Goal: Task Accomplishment & Management: Use online tool/utility

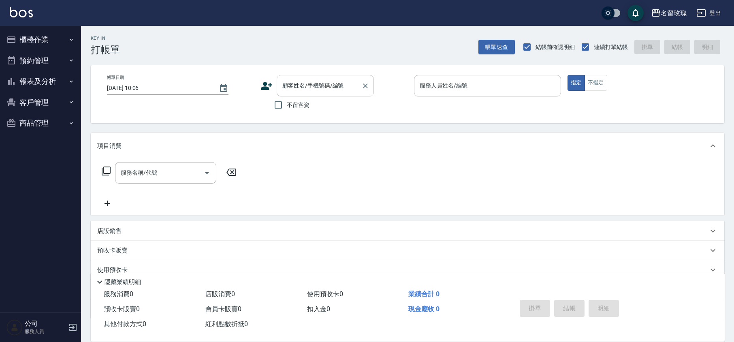
click at [310, 81] on input "顧客姓名/手機號碼/編號" at bounding box center [319, 86] width 78 height 14
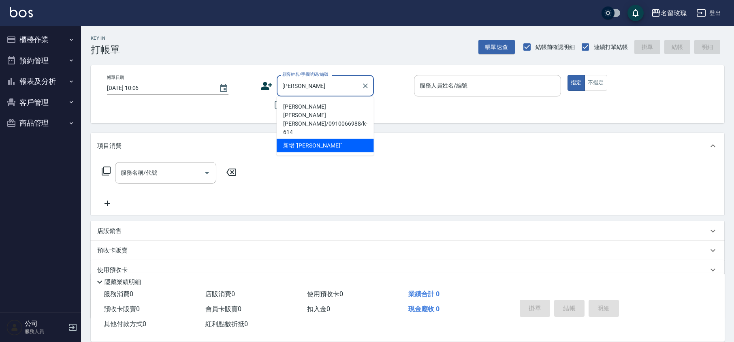
click at [320, 105] on li "[PERSON_NAME] [PERSON_NAME][PERSON_NAME]/0910066988/k-614" at bounding box center [325, 119] width 97 height 39
type input "[PERSON_NAME] [PERSON_NAME][PERSON_NAME]/0910066988/k-614"
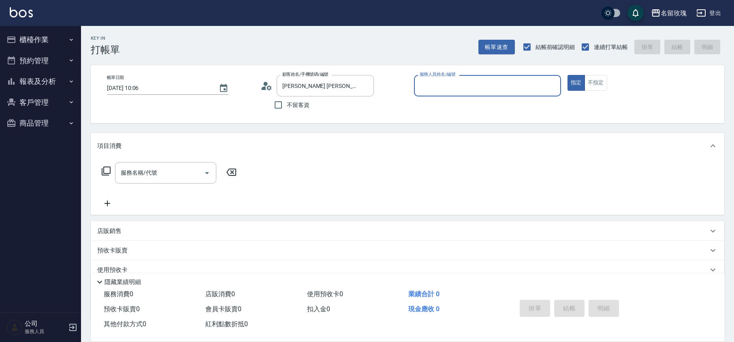
type input "[PERSON_NAME]-5"
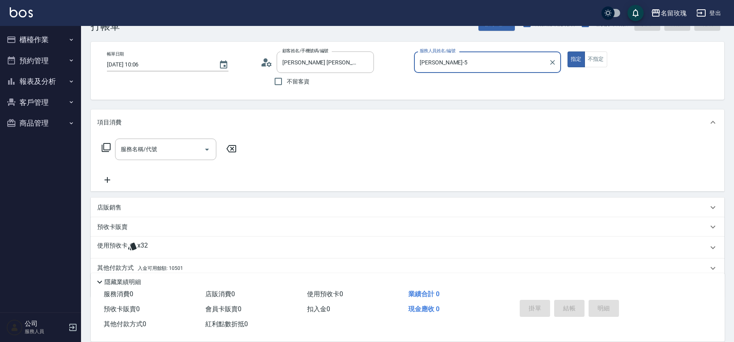
scroll to position [55, 0]
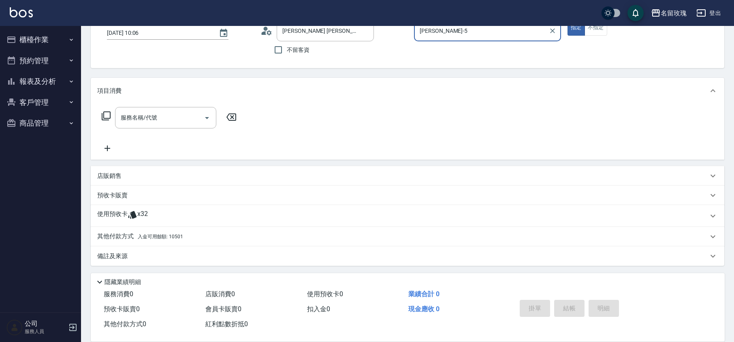
click at [142, 192] on div "預收卡販賣" at bounding box center [402, 195] width 611 height 9
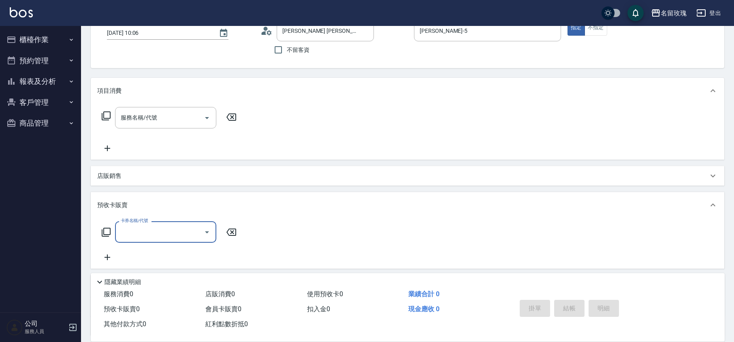
scroll to position [0, 0]
click at [130, 203] on div "預收卡販賣" at bounding box center [402, 205] width 611 height 9
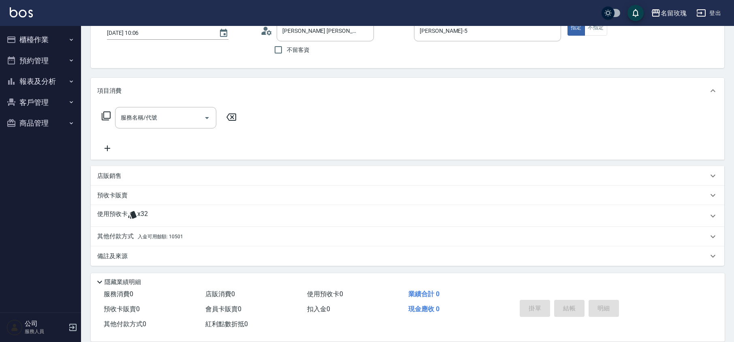
click at [119, 171] on div "店販銷售" at bounding box center [408, 175] width 634 height 19
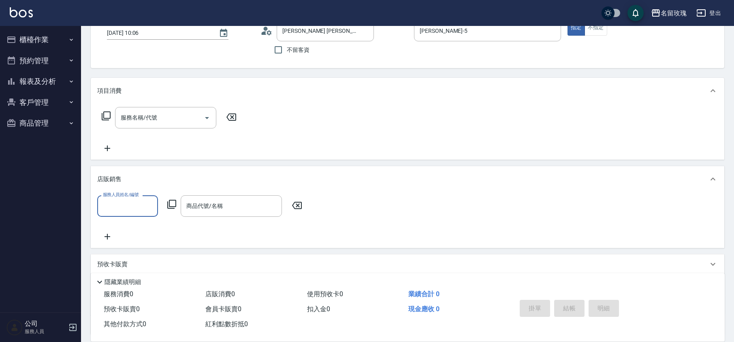
click at [113, 208] on input "服務人員姓名/編號" at bounding box center [127, 206] width 53 height 14
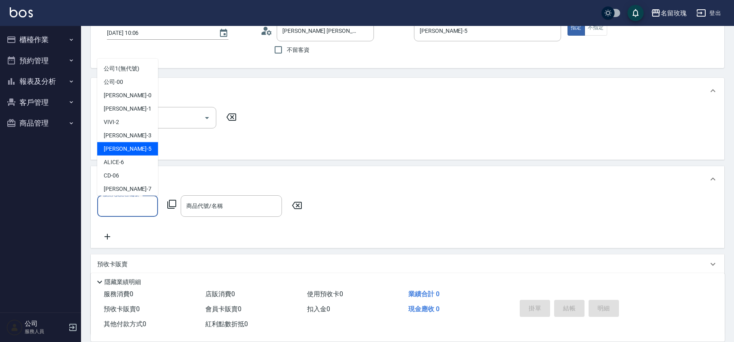
click at [130, 147] on div "[PERSON_NAME] -5" at bounding box center [127, 148] width 61 height 13
type input "[PERSON_NAME]-5"
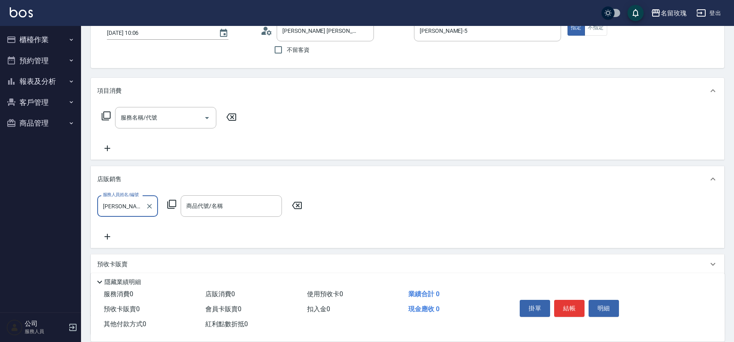
click at [174, 206] on icon at bounding box center [171, 204] width 9 height 9
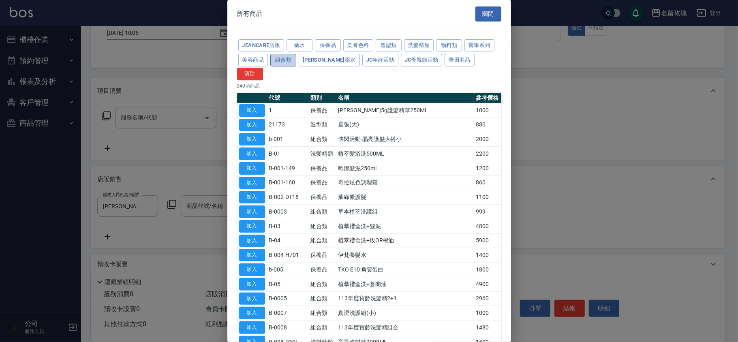
click at [287, 60] on button "組合類" at bounding box center [283, 60] width 26 height 13
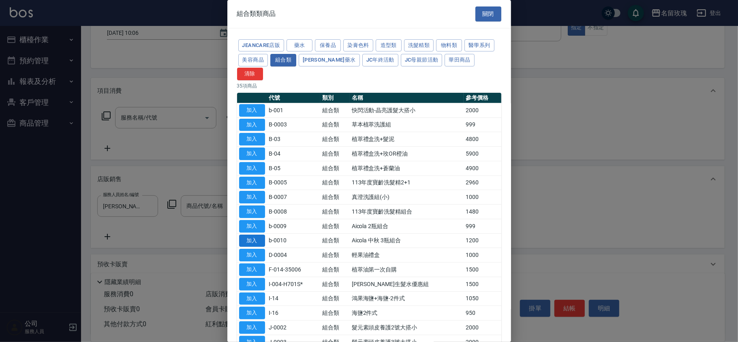
click at [257, 235] on button "加入" at bounding box center [252, 241] width 26 height 13
type input "Aicola 中秋 3瓶組合"
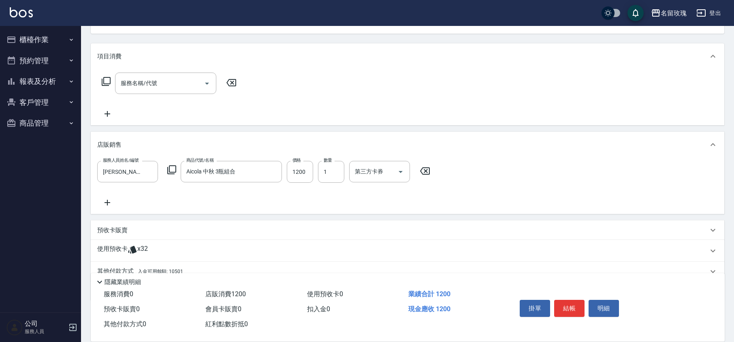
scroll to position [125, 0]
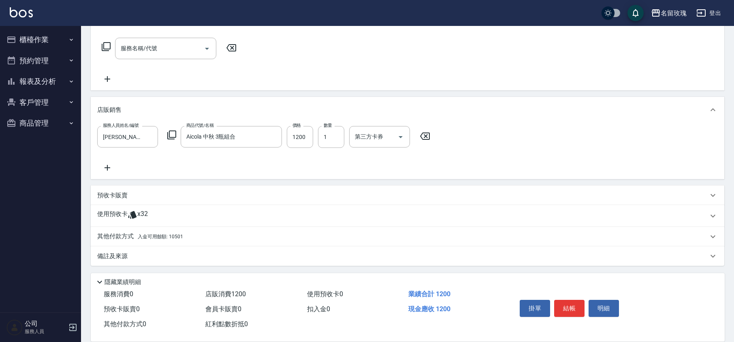
click at [111, 240] on p "其他付款方式 入金可用餘額: 10501" at bounding box center [140, 236] width 86 height 9
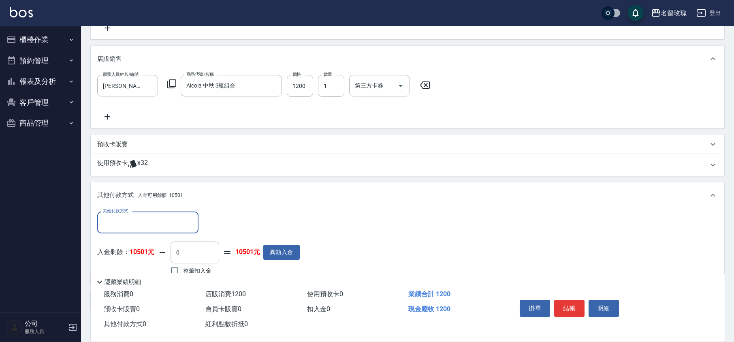
scroll to position [220, 0]
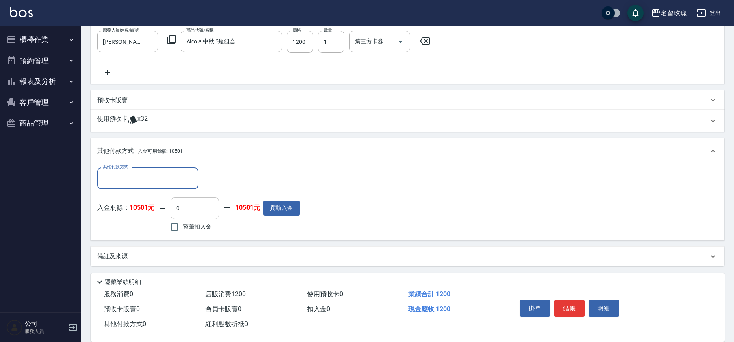
click at [198, 205] on input "0" at bounding box center [195, 208] width 49 height 22
click at [185, 234] on label "整筆扣入金" at bounding box center [188, 226] width 45 height 17
click at [183, 234] on input "整筆扣入金" at bounding box center [174, 226] width 17 height 17
checkbox input "true"
type input "1200"
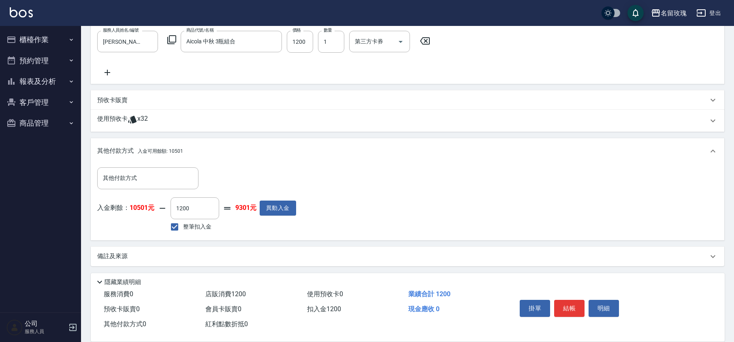
click at [247, 226] on div "入金剩餘： 10501元 1200 ​ 整筆扣入金 9301元 異動入金" at bounding box center [196, 215] width 199 height 36
type input "[DATE] 12:07"
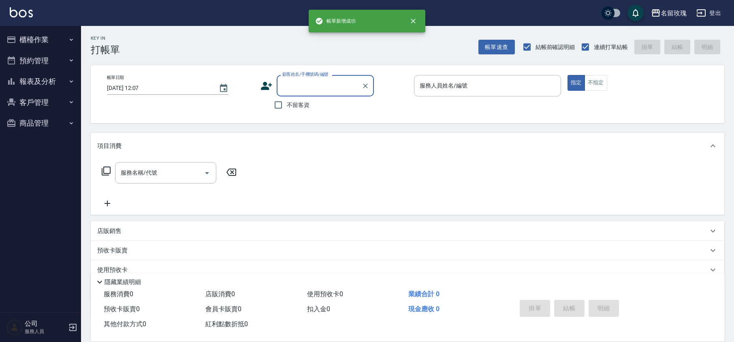
scroll to position [0, 0]
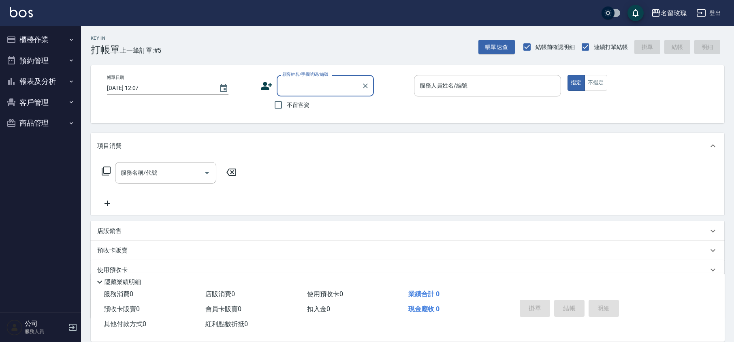
click at [317, 77] on label "顧客姓名/手機號碼/編號" at bounding box center [305, 74] width 46 height 6
click at [317, 79] on input "顧客姓名/手機號碼/編號" at bounding box center [319, 86] width 78 height 14
click at [315, 88] on input "顧客姓名/手機號碼/編號" at bounding box center [319, 86] width 78 height 14
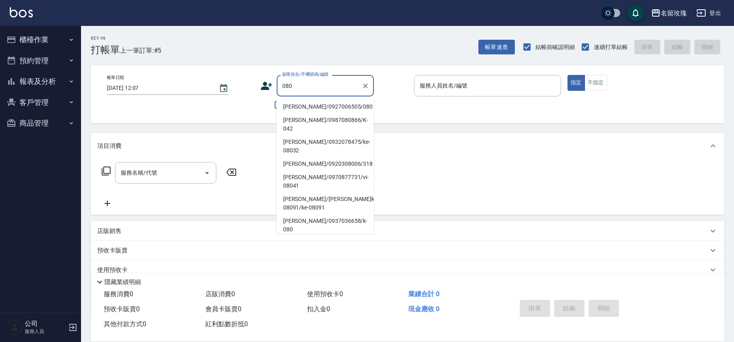
click at [312, 107] on li "[PERSON_NAME]/0927006505/080" at bounding box center [325, 106] width 97 height 13
type input "[PERSON_NAME]/0927006505/080"
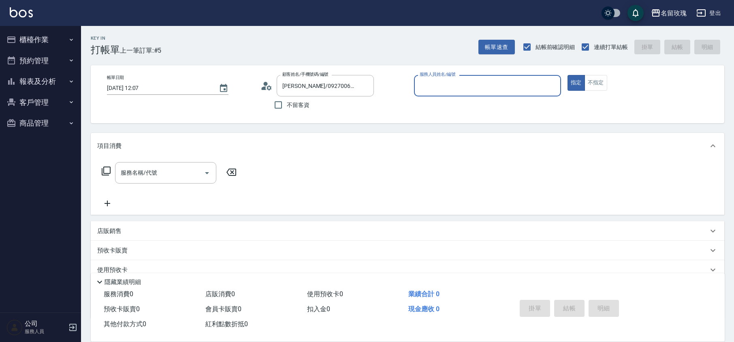
type input "[PERSON_NAME]-5"
click at [267, 88] on icon at bounding box center [269, 87] width 5 height 5
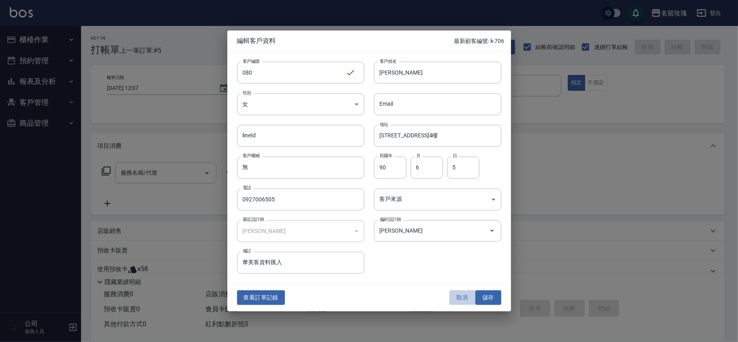
click at [457, 299] on button "取消" at bounding box center [462, 297] width 26 height 15
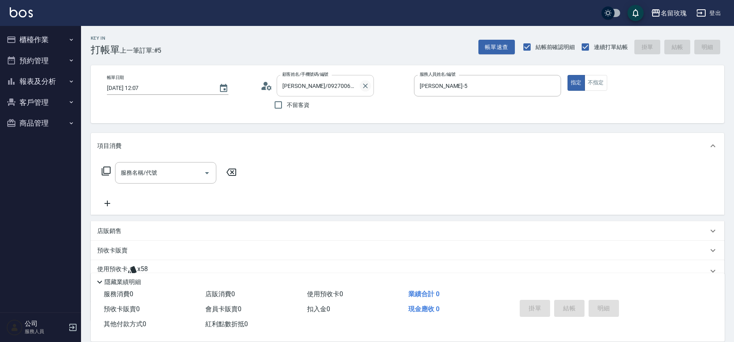
click at [366, 85] on icon "Clear" at bounding box center [365, 85] width 5 height 5
click at [360, 45] on div "Key In 打帳單 上一筆訂單:#5 帳單速查 結帳前確認明細 連續打單結帳 掛單 結帳 明細" at bounding box center [402, 41] width 643 height 30
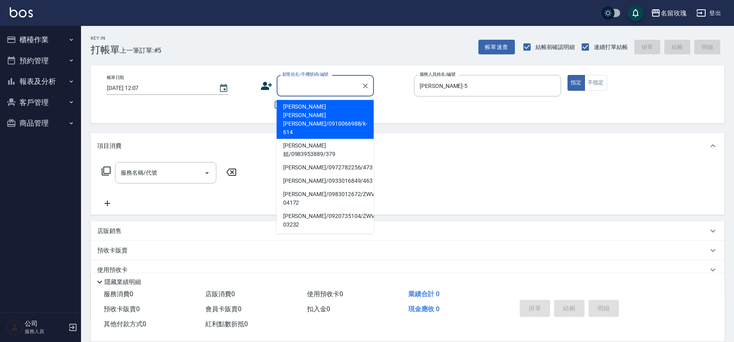
click at [326, 83] on input "顧客姓名/手機號碼/編號" at bounding box center [319, 86] width 78 height 14
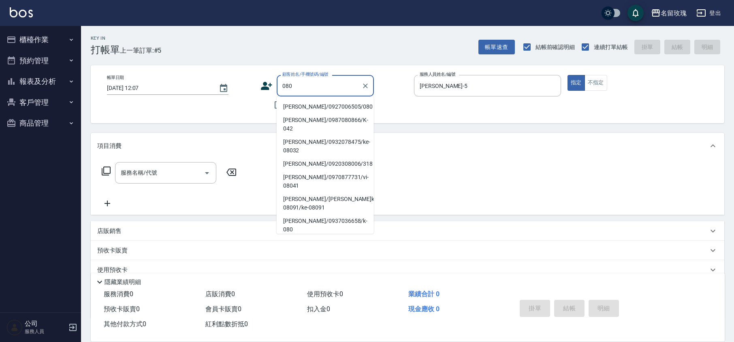
click at [315, 105] on li "[PERSON_NAME]/0927006505/080" at bounding box center [325, 106] width 97 height 13
type input "[PERSON_NAME]/0927006505/080"
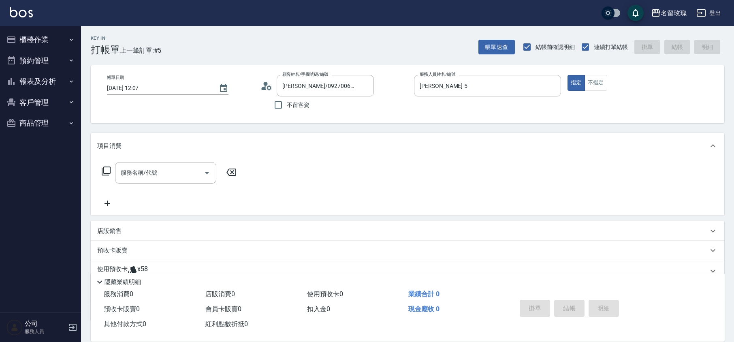
click at [264, 83] on circle at bounding box center [266, 84] width 4 height 4
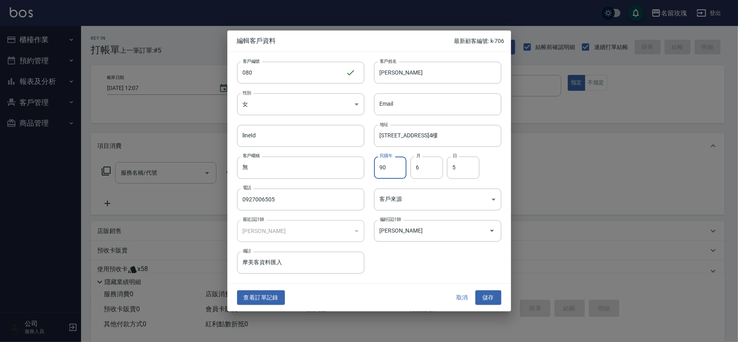
click at [395, 169] on input "90" at bounding box center [390, 168] width 32 height 22
type input "9"
type input "49"
click at [487, 294] on button "儲存" at bounding box center [488, 297] width 26 height 15
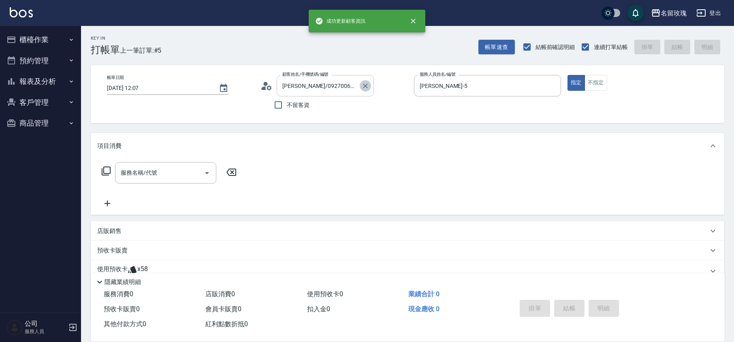
click at [365, 85] on icon "Clear" at bounding box center [365, 85] width 5 height 5
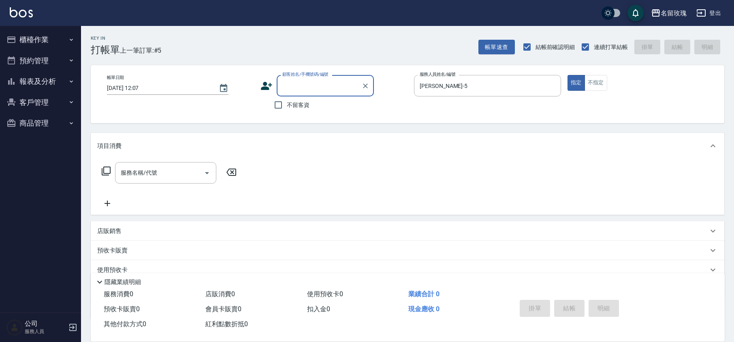
click at [162, 10] on div "名留玫瑰 登出" at bounding box center [367, 13] width 734 height 26
click at [301, 106] on span "不留客資" at bounding box center [298, 105] width 23 height 9
click at [287, 106] on input "不留客資" at bounding box center [278, 104] width 17 height 17
click at [306, 102] on span "不留客資" at bounding box center [298, 105] width 23 height 9
click at [286, 106] on input "不留客資" at bounding box center [278, 104] width 17 height 17
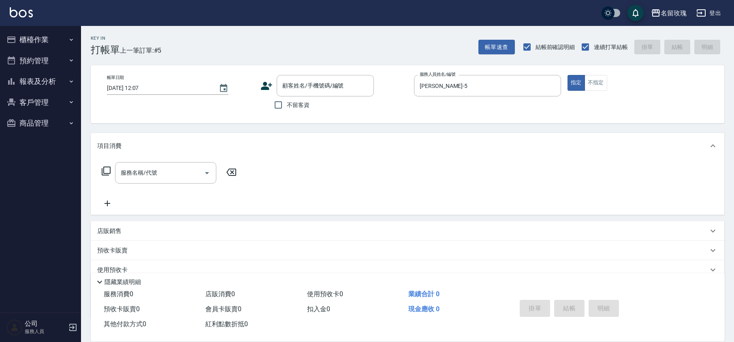
click at [303, 107] on span "不留客資" at bounding box center [298, 105] width 23 height 9
click at [287, 107] on input "不留客資" at bounding box center [278, 104] width 17 height 17
checkbox input "true"
click at [154, 175] on div "服務名稱/代號 服務名稱/代號" at bounding box center [165, 172] width 101 height 21
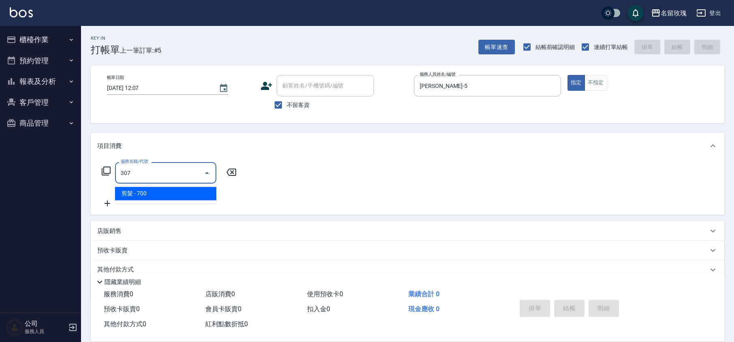
type input "剪髮(307)"
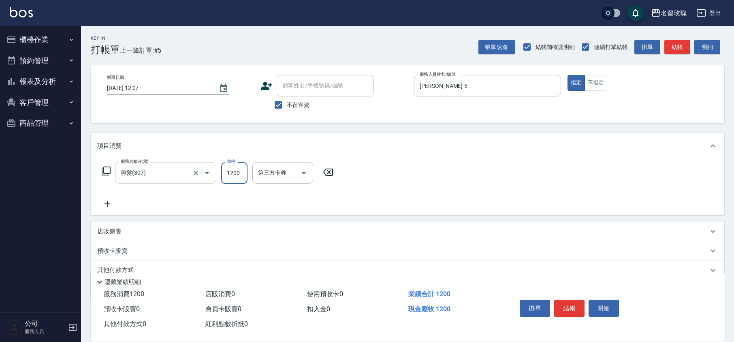
type input "1200"
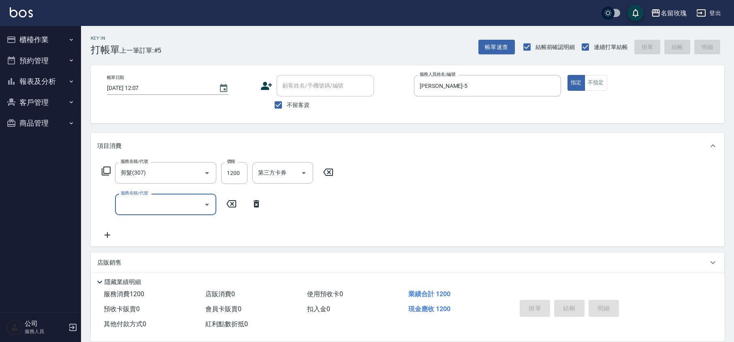
type input "[DATE] 12:34"
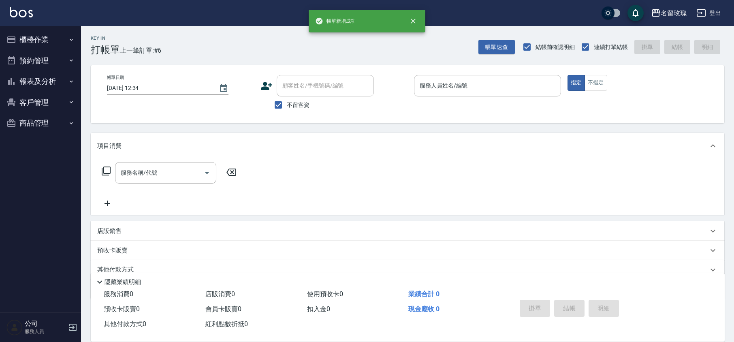
click at [297, 98] on label "不留客資" at bounding box center [290, 104] width 40 height 17
click at [287, 98] on input "不留客資" at bounding box center [278, 104] width 17 height 17
checkbox input "false"
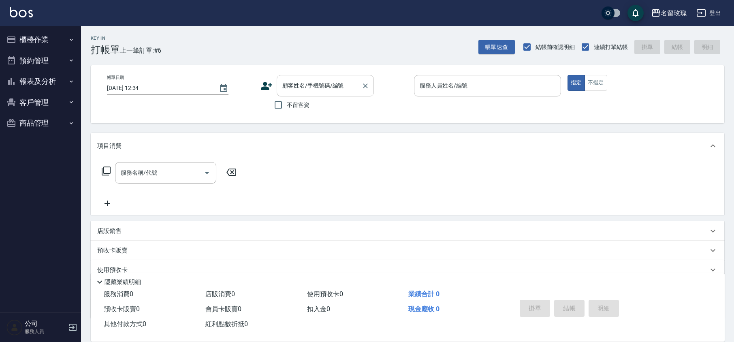
click at [305, 90] on input "顧客姓名/手機號碼/編號" at bounding box center [319, 86] width 78 height 14
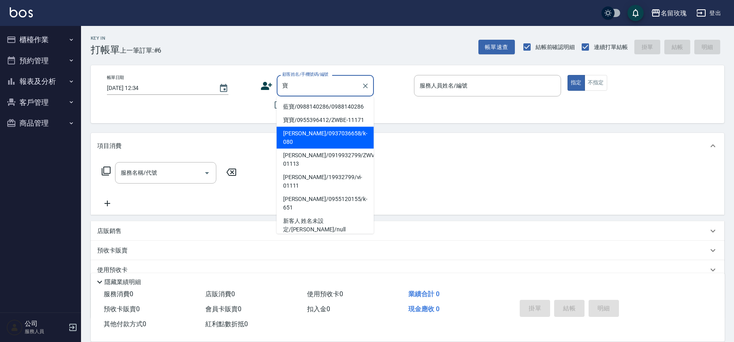
click at [314, 128] on li "[PERSON_NAME]/0937036658/k-080" at bounding box center [325, 138] width 97 height 22
type input "[PERSON_NAME]/0937036658/k-080"
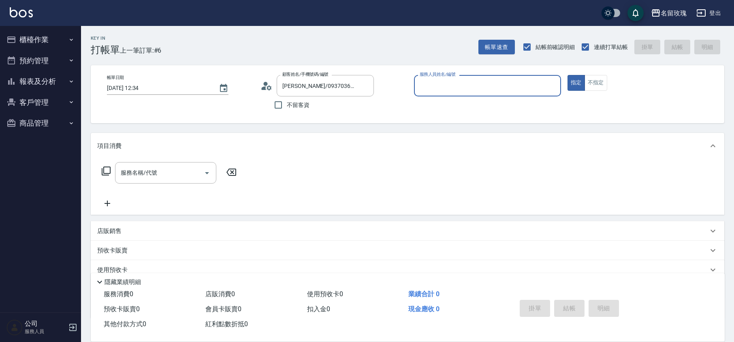
type input "[PERSON_NAME]-5"
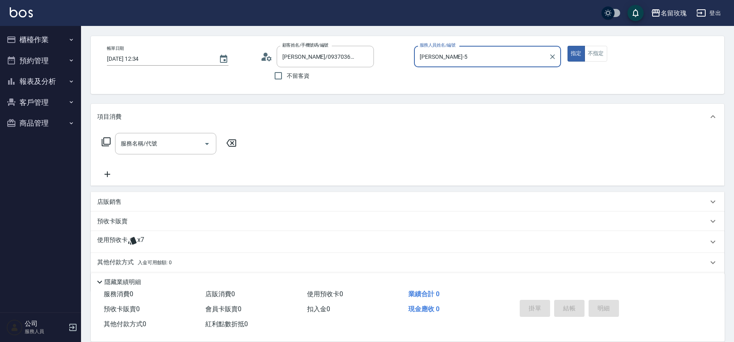
scroll to position [55, 0]
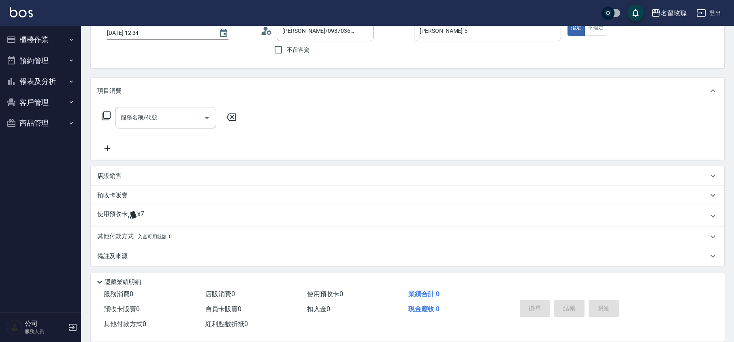
click at [153, 212] on div "使用預收卡 x7" at bounding box center [402, 216] width 611 height 12
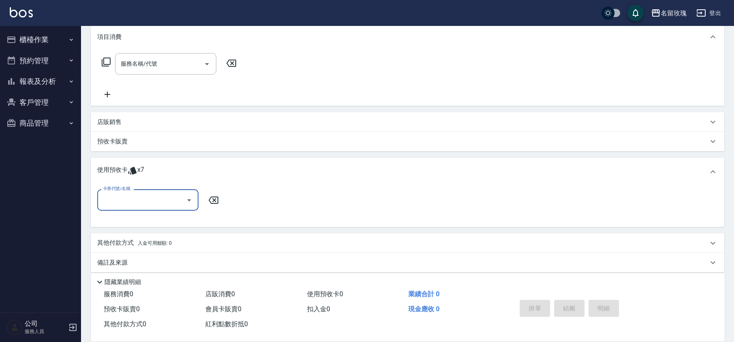
scroll to position [113, 0]
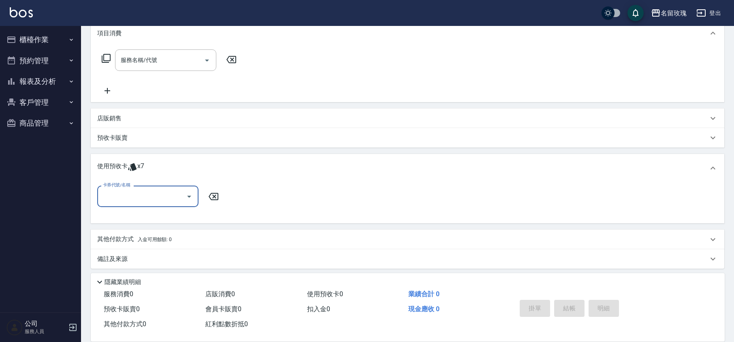
click at [182, 203] on input "卡券代號/名稱" at bounding box center [142, 196] width 82 height 14
click at [155, 220] on div "113 剪髮卡四送一(1000) 剩餘7張 113209-210" at bounding box center [147, 221] width 101 height 22
type input "113 剪髮卡四送一[PHONE_NUMBER]"
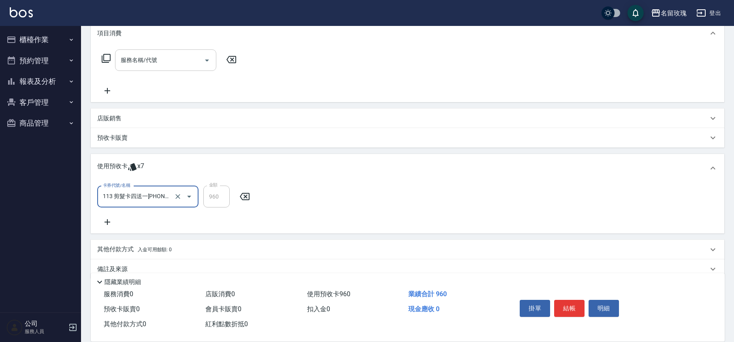
click at [177, 61] on input "服務名稱/代號" at bounding box center [160, 60] width 82 height 14
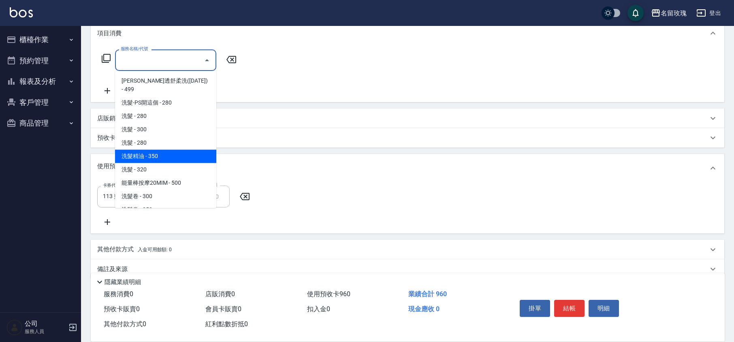
click at [162, 149] on span "洗髮精油 - 350" at bounding box center [165, 155] width 101 height 13
type input "洗髮精油(206)"
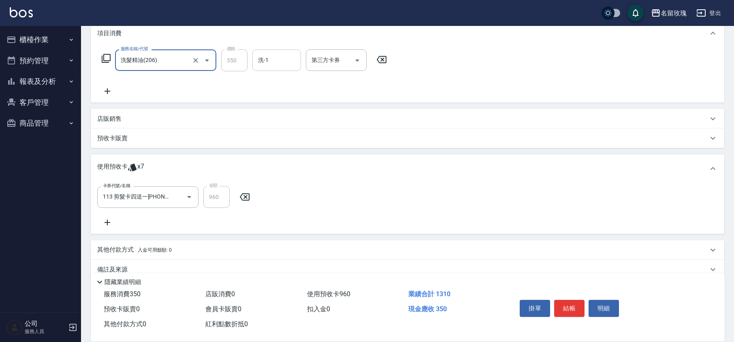
click at [284, 62] on input "洗-1" at bounding box center [276, 60] width 41 height 14
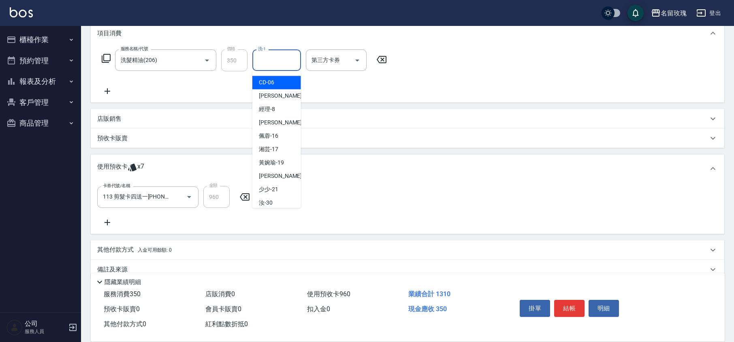
scroll to position [159, 0]
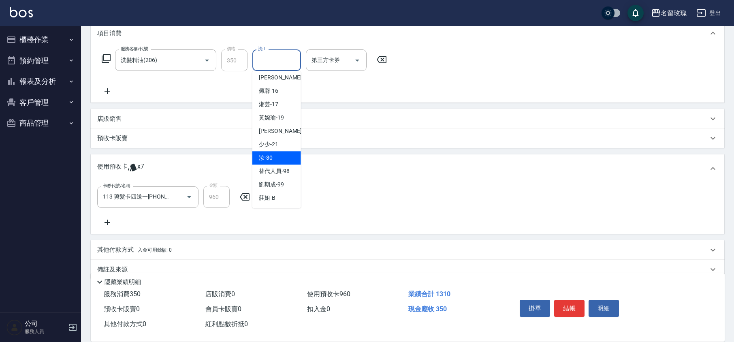
click at [269, 160] on span "汝 -30" at bounding box center [266, 158] width 14 height 9
type input "汝-30"
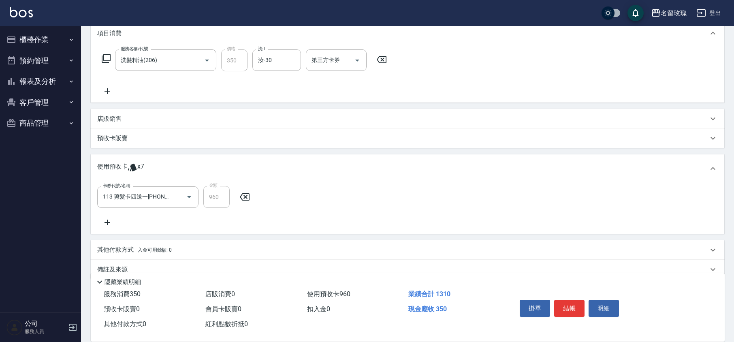
click at [271, 87] on div "服務名稱/代號 洗髮精油(206) 服務名稱/代號 價格 350 價格 洗-1 汝-30 洗-1 第三方卡券 第三方卡券" at bounding box center [244, 72] width 294 height 47
type input "[DATE] 12:35"
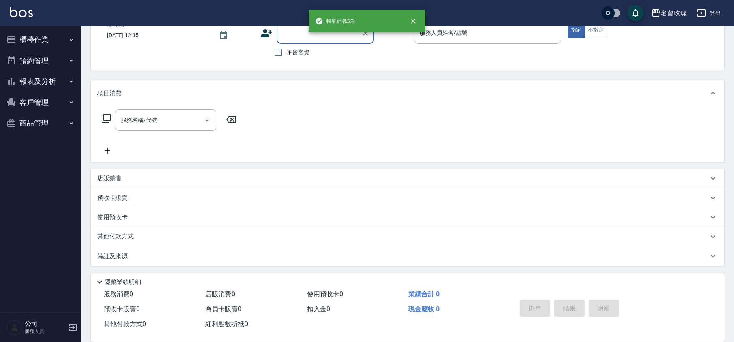
scroll to position [0, 0]
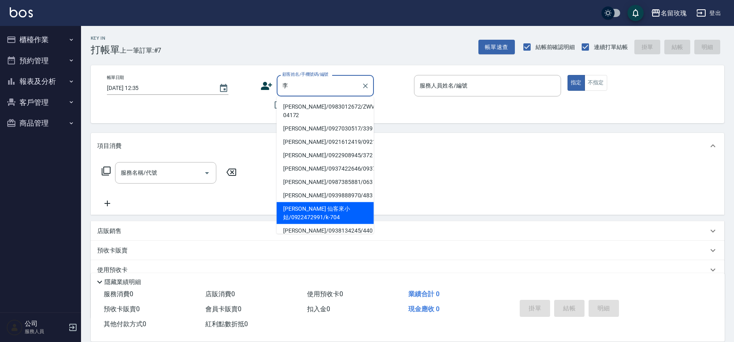
click at [302, 222] on li "[PERSON_NAME] 仙客來小姑/0922472991/k-704" at bounding box center [325, 213] width 97 height 22
type input "[PERSON_NAME] 仙客來小姑/0922472991/k-704"
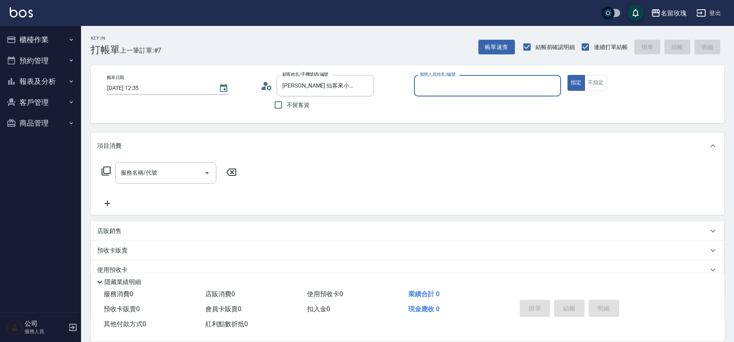
type input "[PERSON_NAME]-5"
click at [263, 81] on icon at bounding box center [266, 86] width 12 height 12
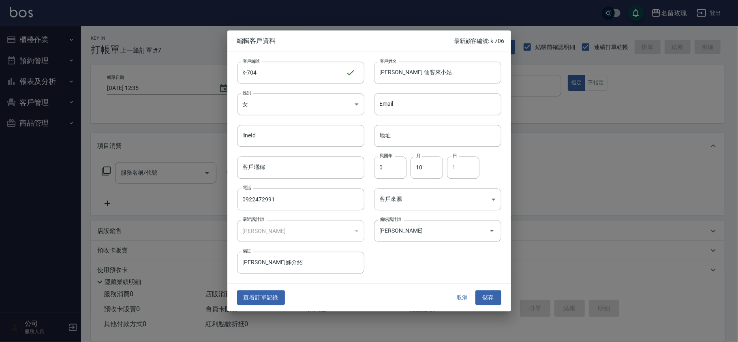
click at [459, 296] on button "取消" at bounding box center [462, 297] width 26 height 15
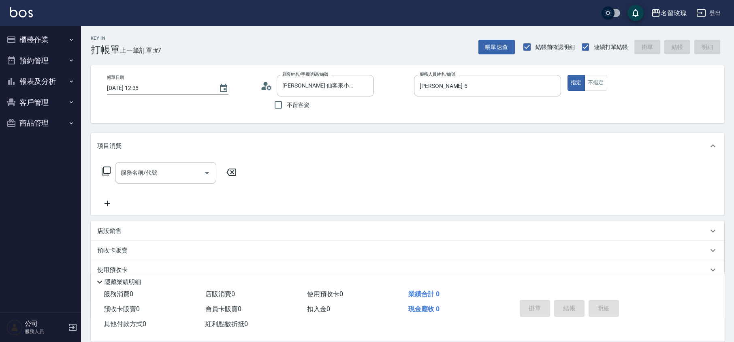
click at [364, 113] on div "不留客資" at bounding box center [316, 104] width 113 height 17
click at [365, 84] on icon "Clear" at bounding box center [365, 86] width 8 height 8
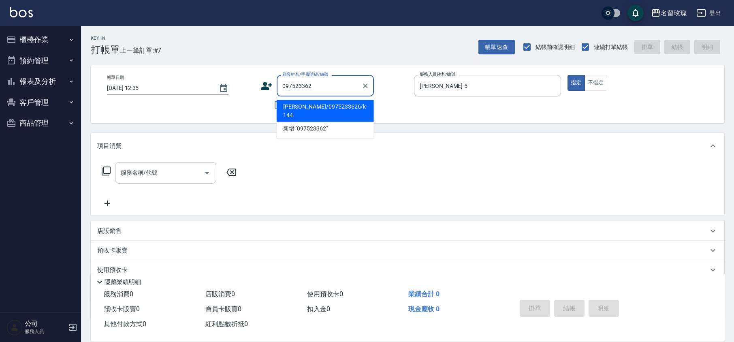
type input "0975233626"
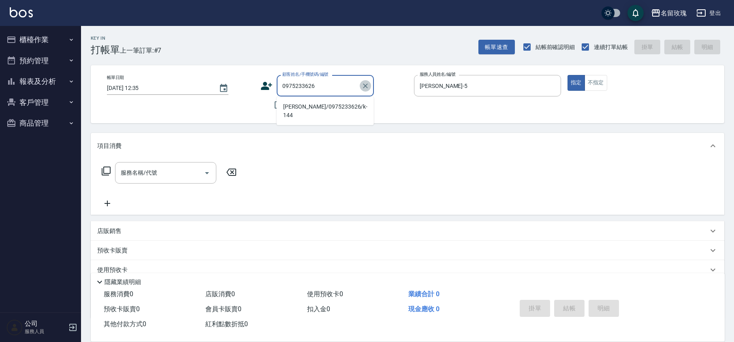
click at [365, 87] on icon "Clear" at bounding box center [365, 86] width 8 height 8
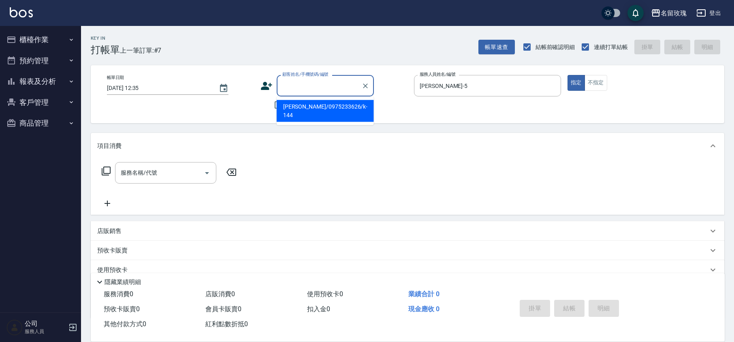
click at [354, 49] on div "Key In 打帳單 上一筆訂單:#7 帳單速查 結帳前確認明細 連續打單結帳 掛單 結帳 明細" at bounding box center [402, 41] width 643 height 30
